Goal: Information Seeking & Learning: Learn about a topic

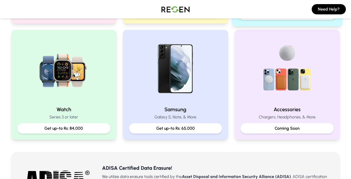
scroll to position [221, 0]
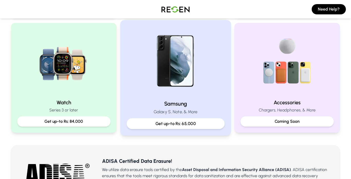
click at [200, 121] on p "Get up-to Rs: 65,000" at bounding box center [175, 124] width 89 height 6
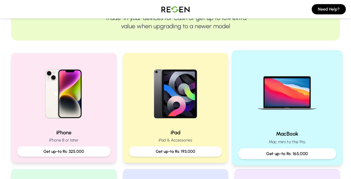
scroll to position [70, 0]
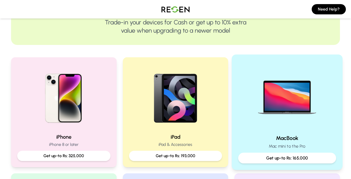
click at [290, 159] on p "Get up-to Rs: 165,000" at bounding box center [287, 158] width 89 height 6
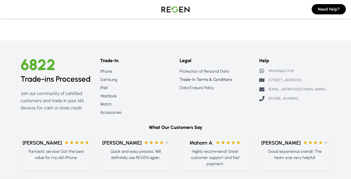
scroll to position [970, 0]
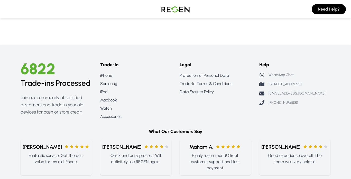
click at [106, 83] on link "Samsung" at bounding box center [136, 84] width 72 height 6
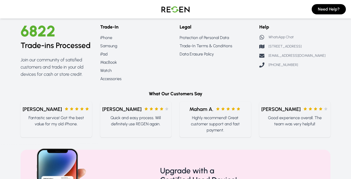
scroll to position [1006, 0]
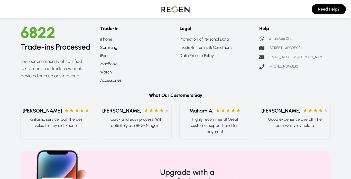
click at [114, 49] on link "Samsung" at bounding box center [136, 47] width 72 height 6
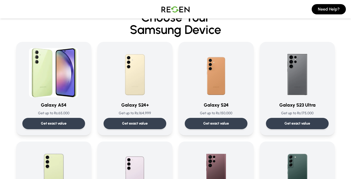
scroll to position [0, 0]
